Goal: Browse casually

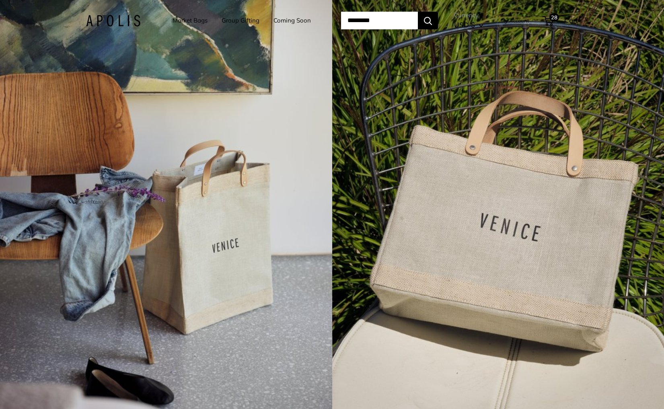
click at [327, 128] on div "4 / 7" at bounding box center [166, 204] width 332 height 409
click at [460, 204] on div "4 / 7" at bounding box center [498, 204] width 332 height 409
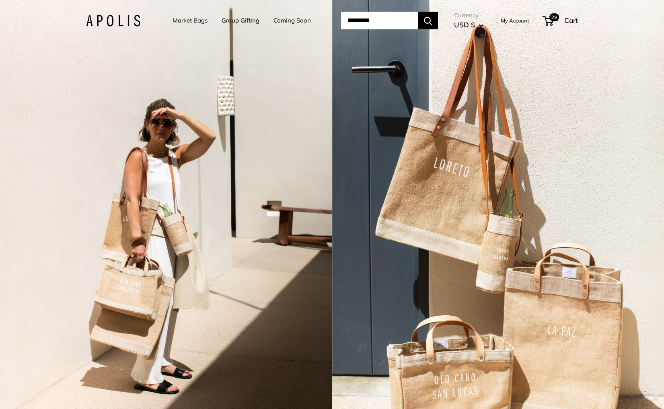
click at [282, 208] on div "2 / 7" at bounding box center [166, 204] width 332 height 409
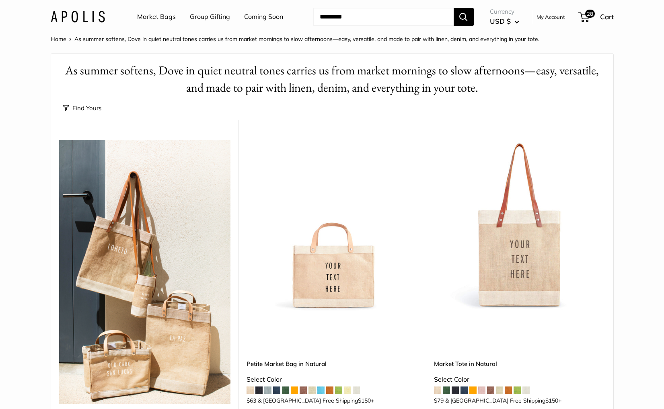
click at [274, 19] on link "Coming Soon" at bounding box center [263, 17] width 39 height 12
